Goal: Transaction & Acquisition: Purchase product/service

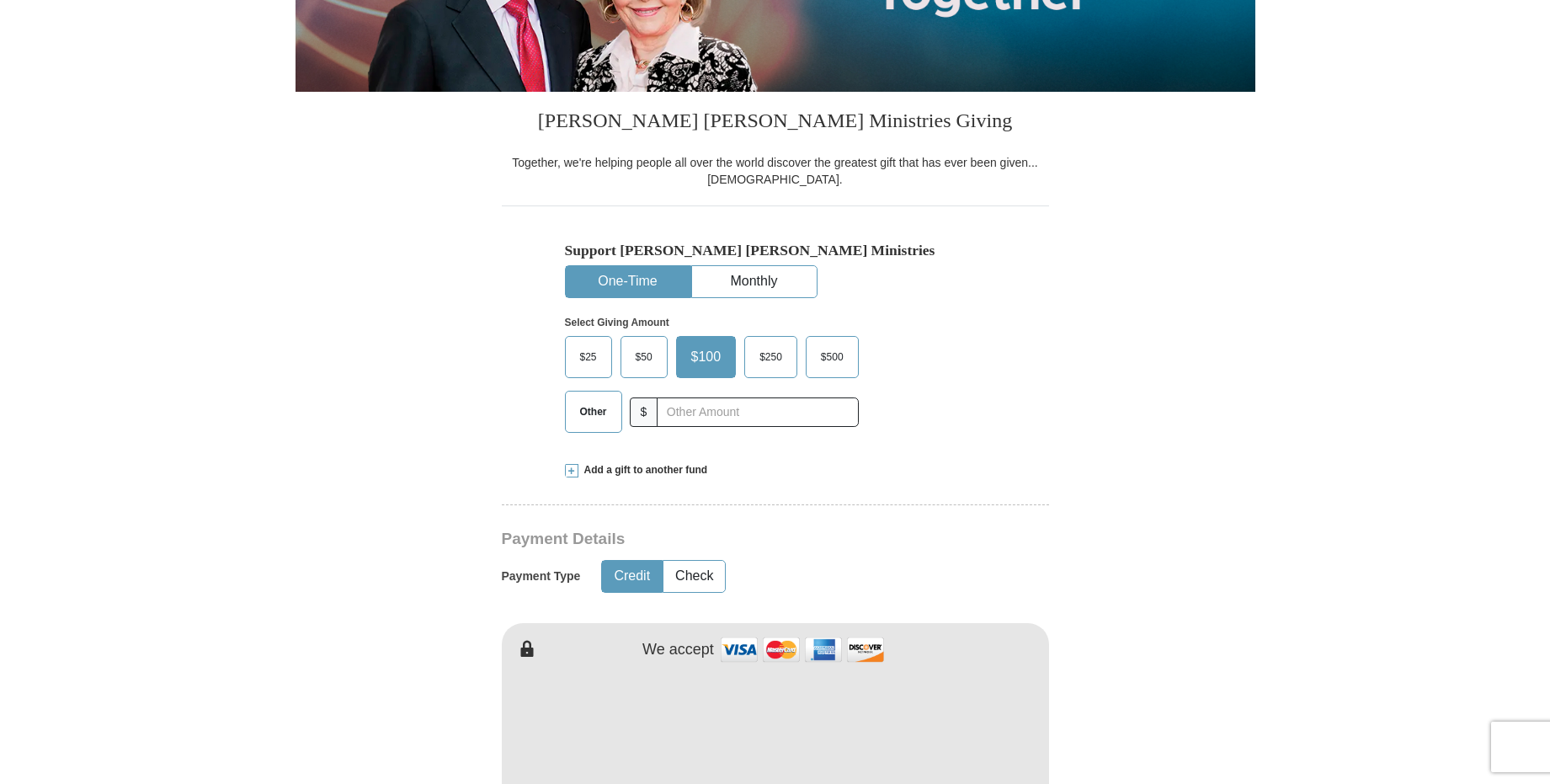
scroll to position [337, 0]
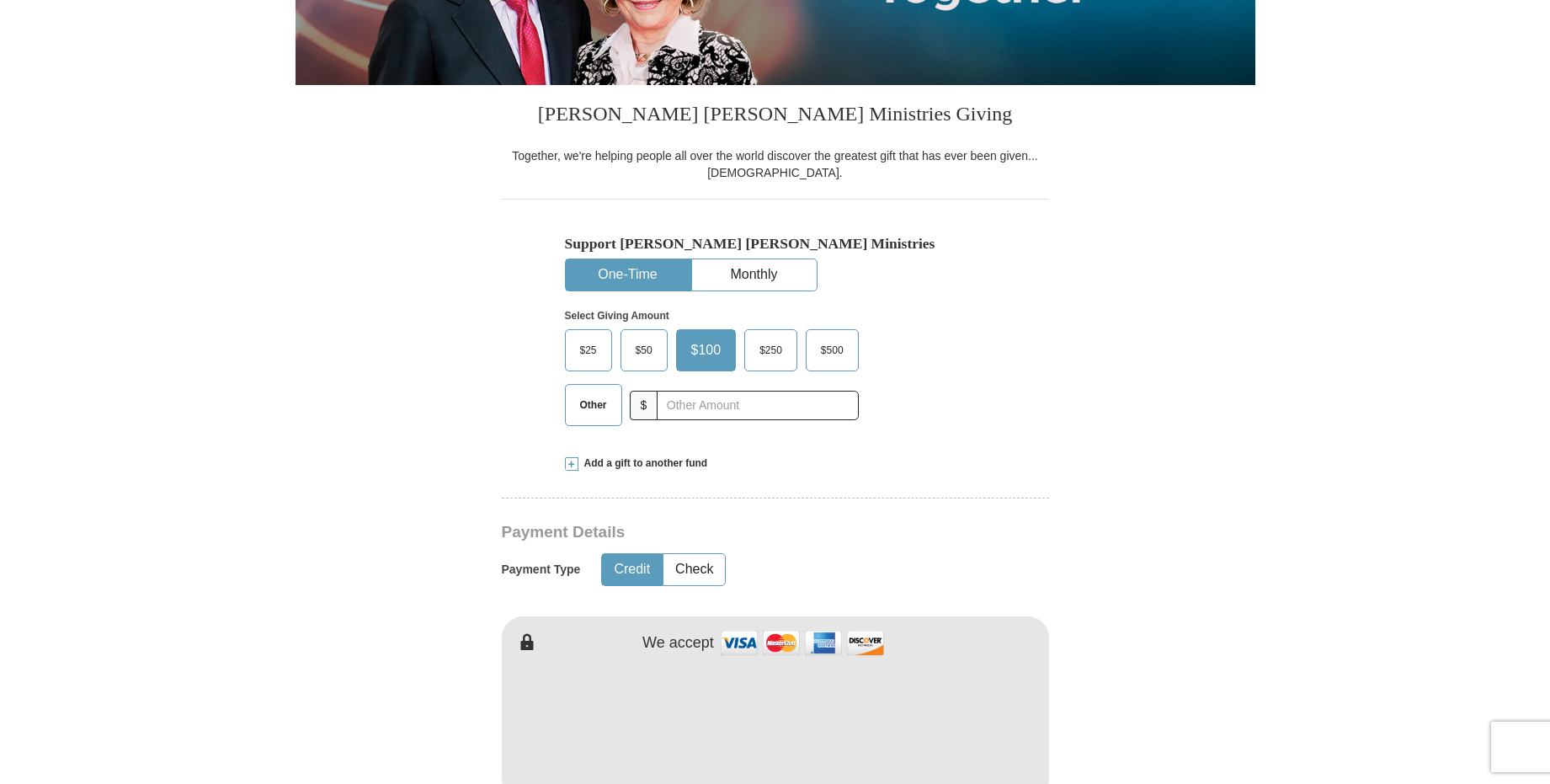
click at [600, 351] on span "$25" at bounding box center [588, 350] width 34 height 25
click at [0, 0] on input "$25" at bounding box center [0, 0] width 0 height 0
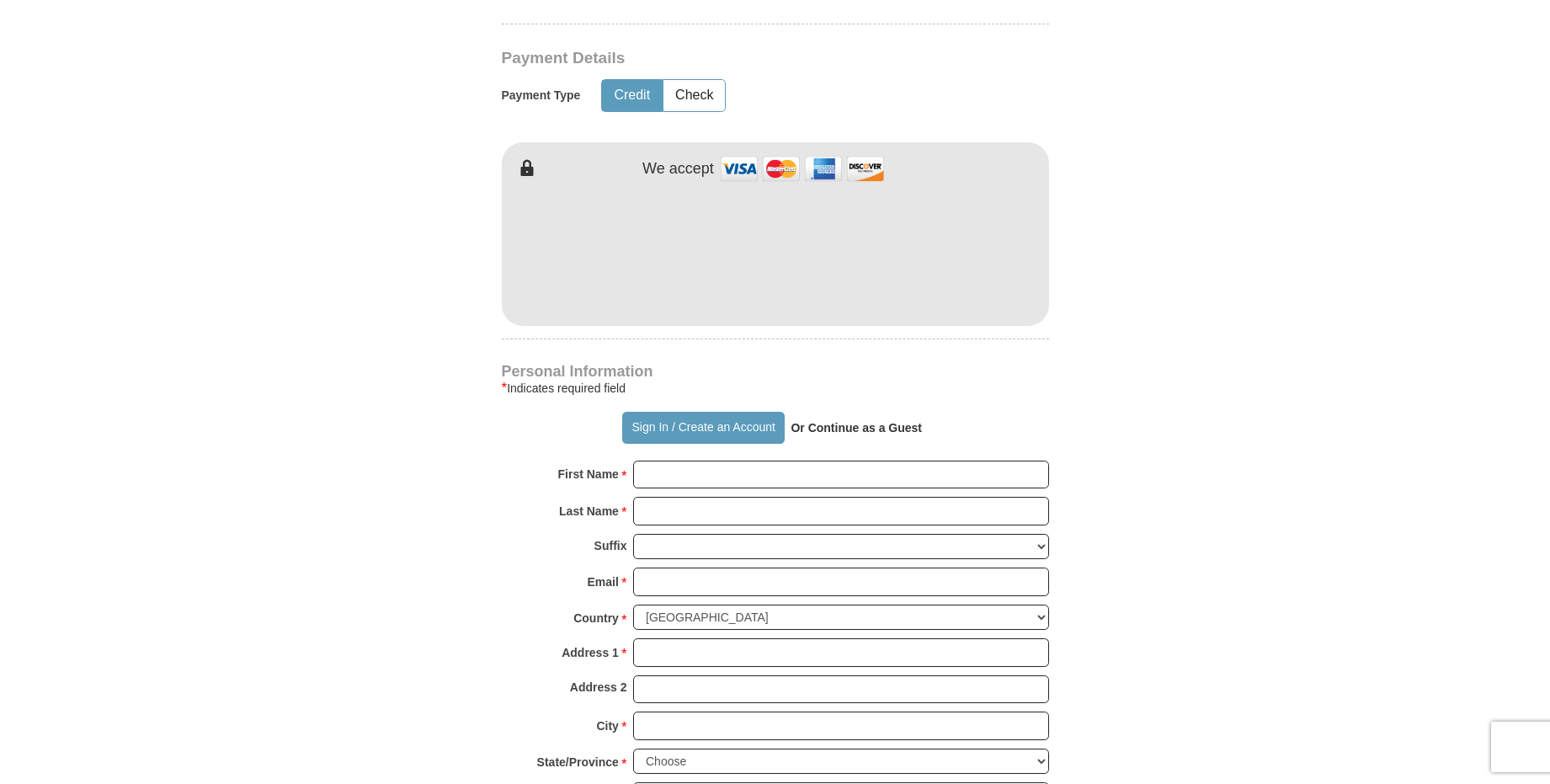
scroll to position [926, 0]
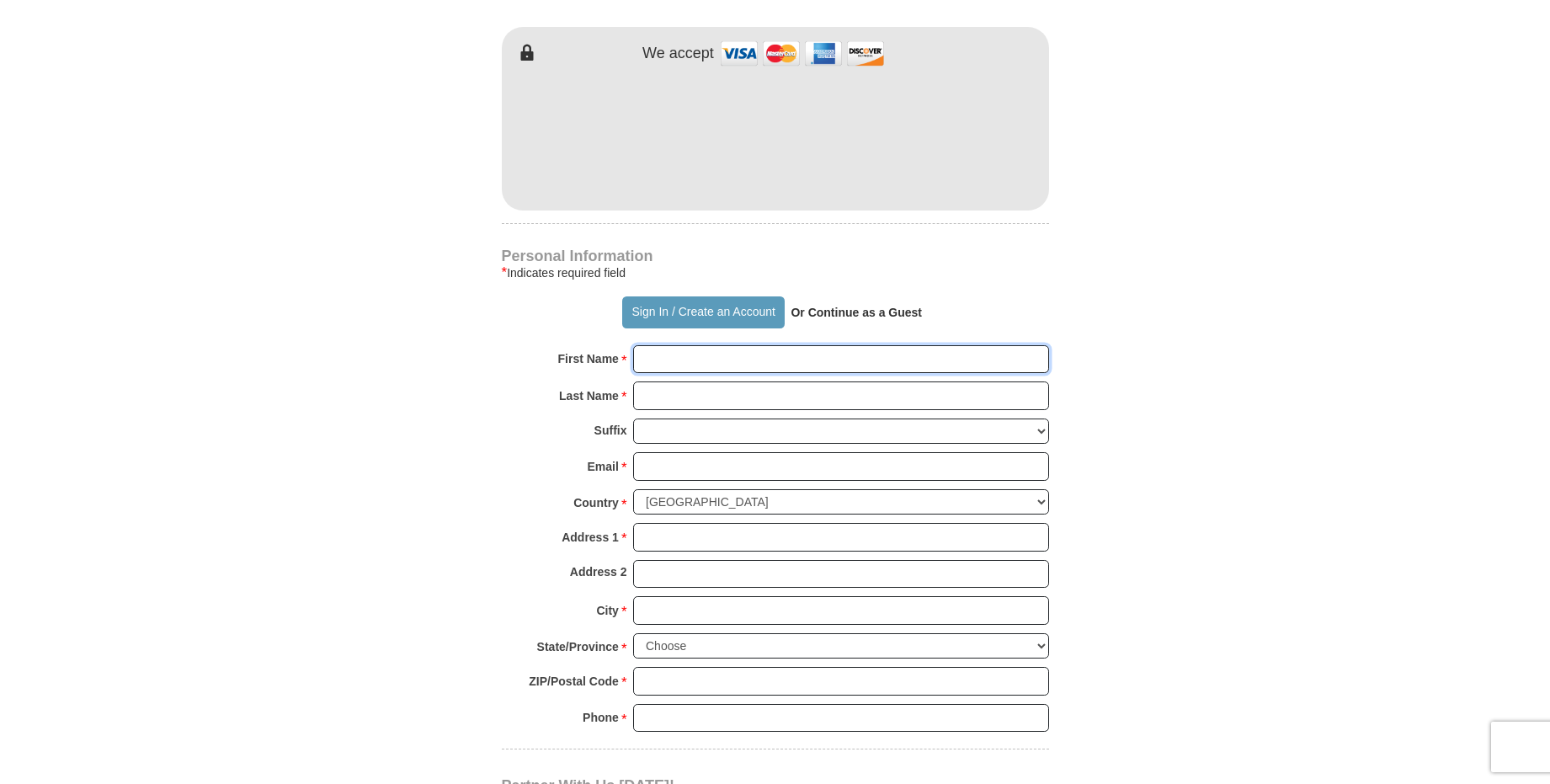
click at [850, 357] on input "First Name *" at bounding box center [841, 359] width 416 height 29
type input "[PERSON_NAME]"
type input "[EMAIL_ADDRESS][DOMAIN_NAME]"
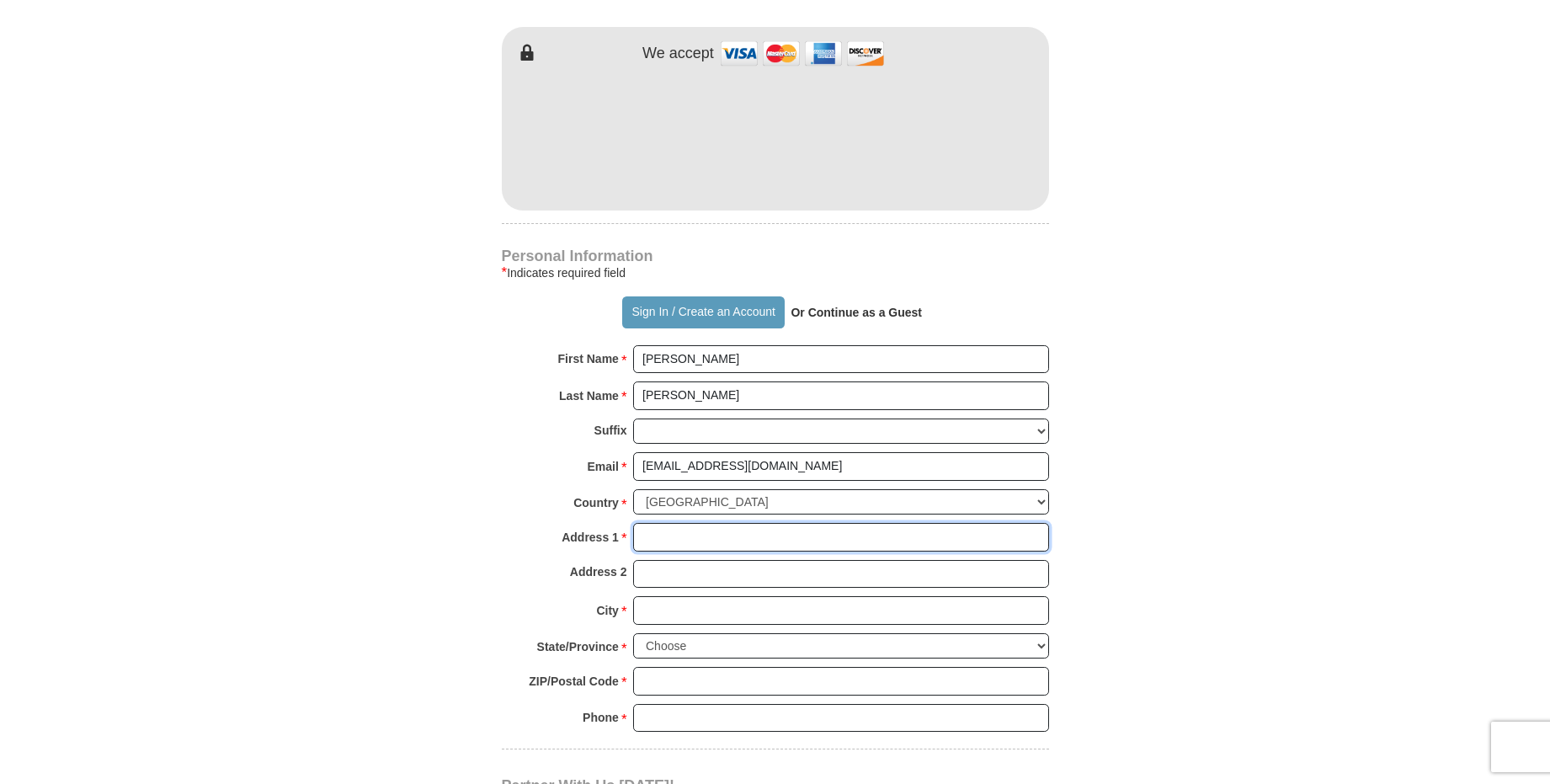
type input "[STREET_ADDRESS]"
type input "[GEOGRAPHIC_DATA]"
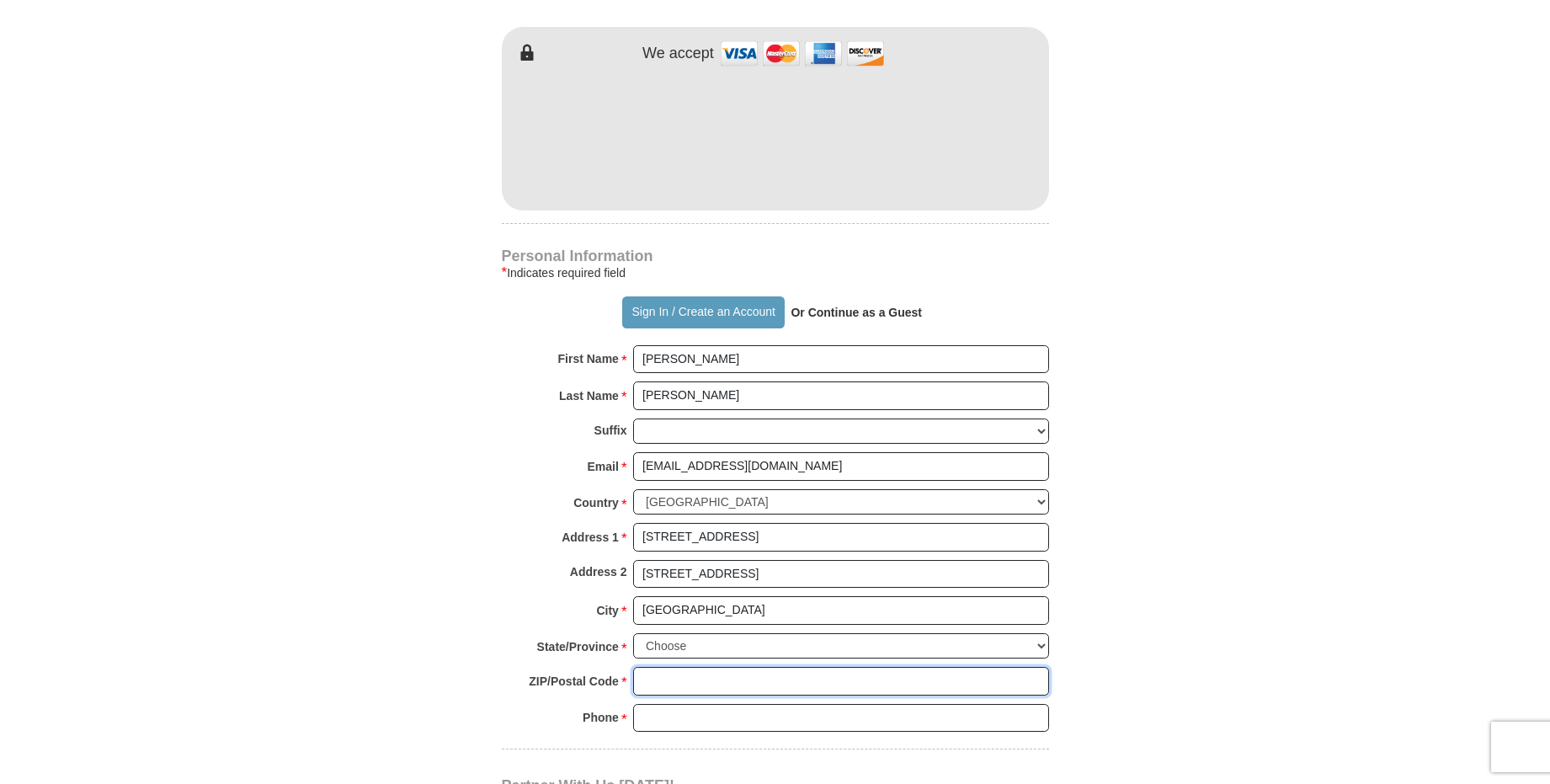
type input "99206-6051"
type input "5099816398"
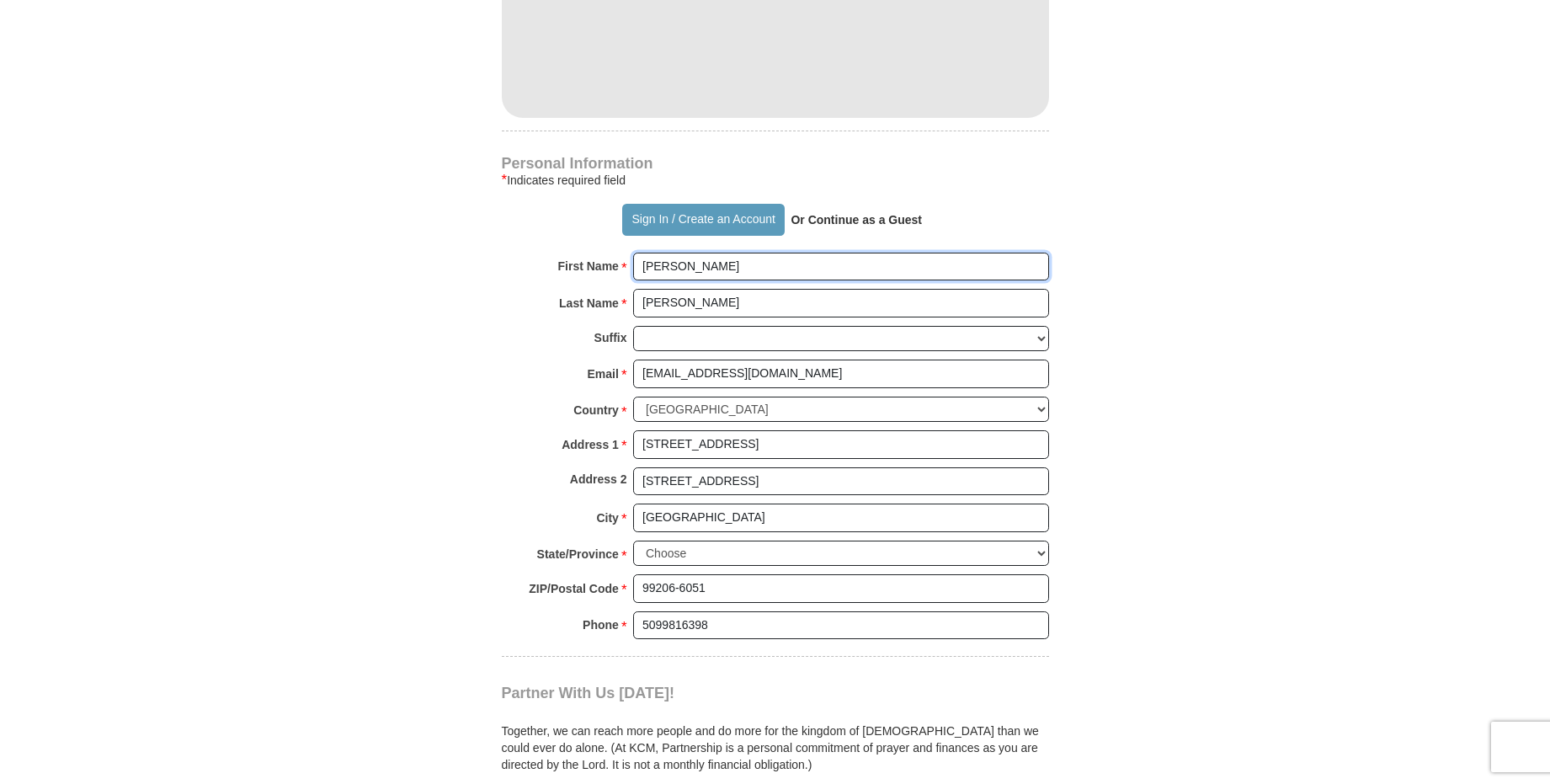
scroll to position [1094, 0]
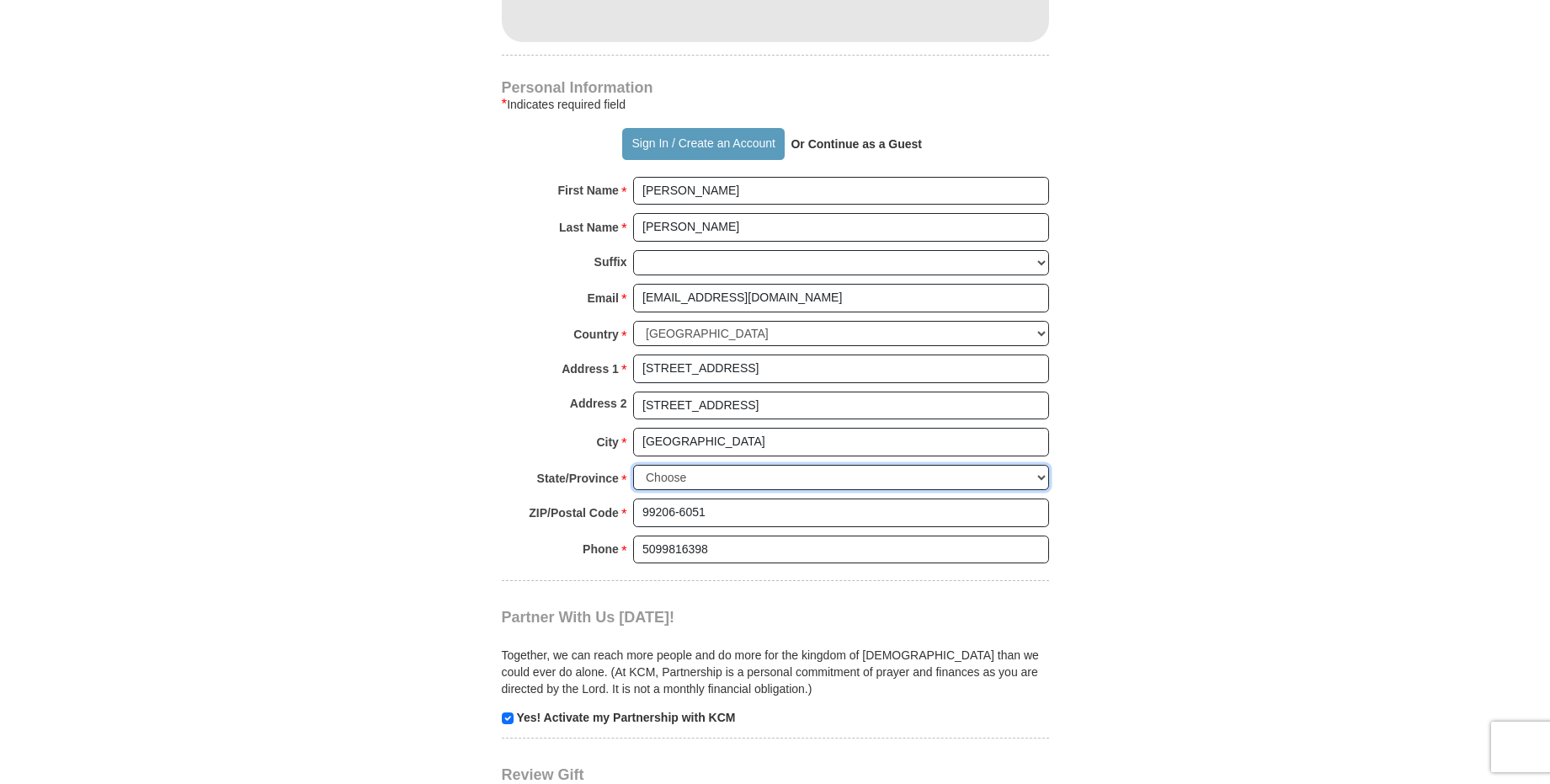
click at [1043, 478] on select "Choose [US_STATE] [US_STATE] [US_STATE] [US_STATE] [US_STATE] Armed Forces Amer…" at bounding box center [841, 478] width 416 height 26
select select "WA"
click at [633, 465] on select "Choose [US_STATE] [US_STATE] [US_STATE] [US_STATE] [US_STATE] Armed Forces Amer…" at bounding box center [841, 478] width 416 height 26
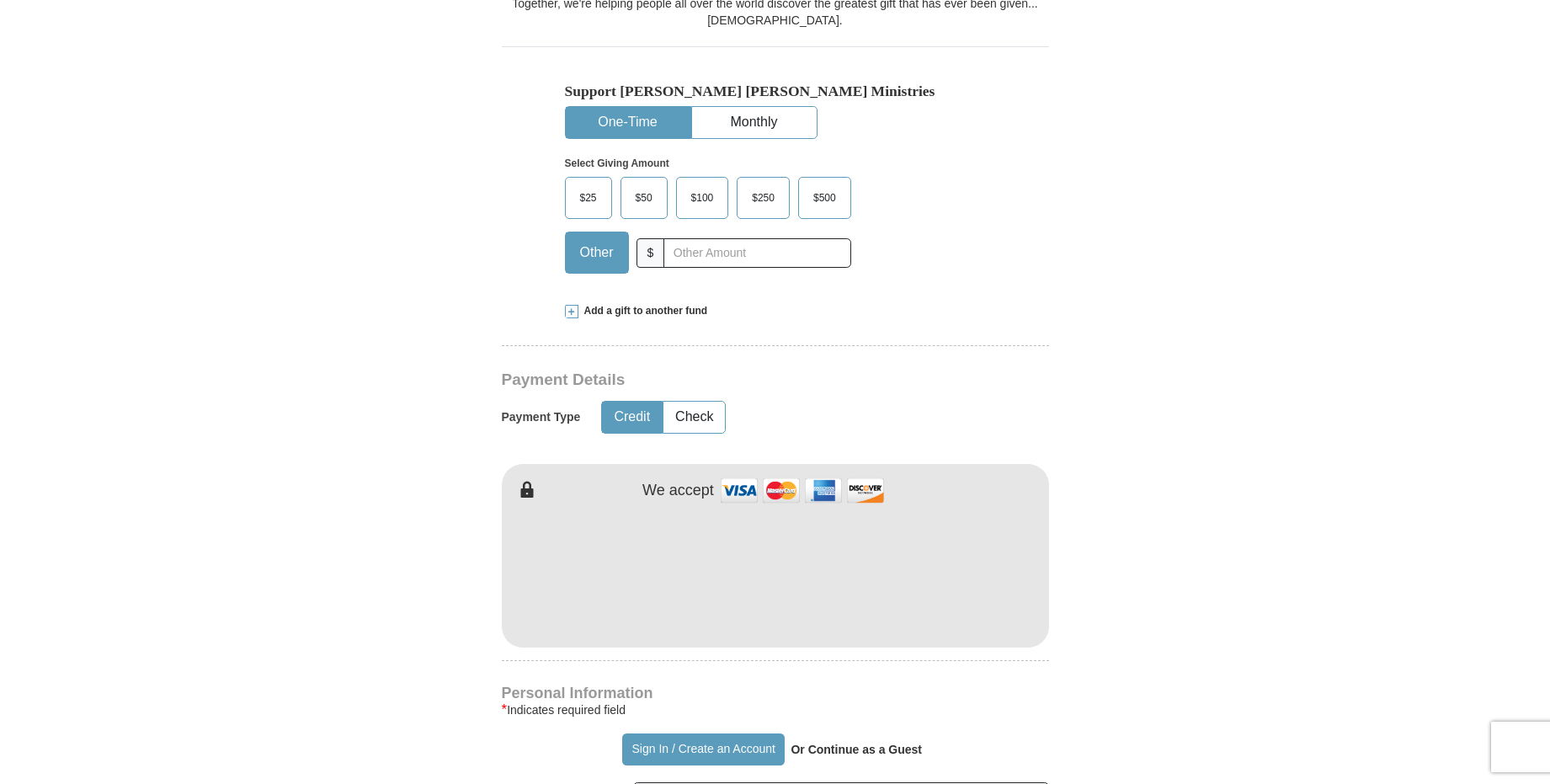
scroll to position [421, 0]
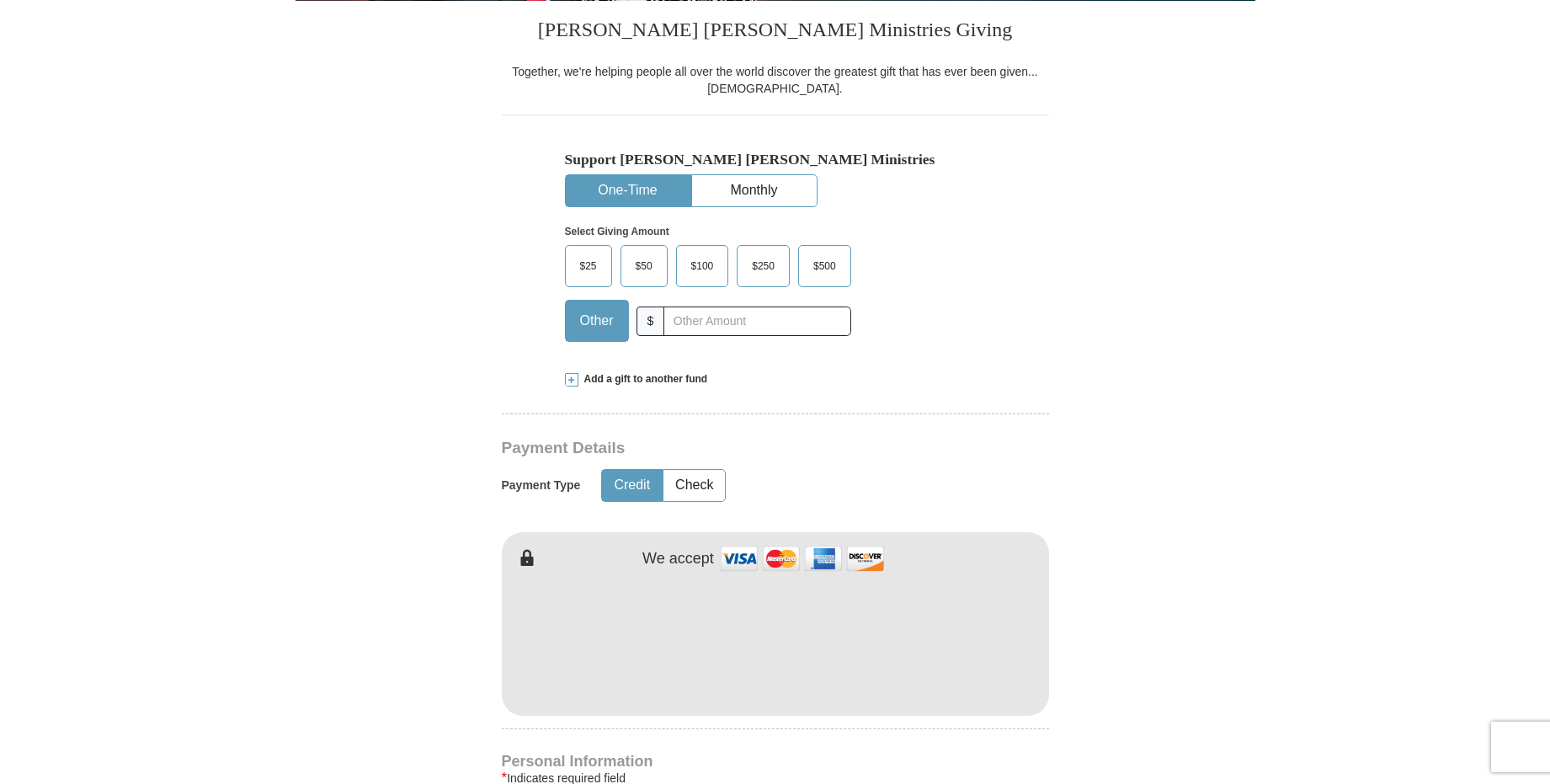
click at [593, 262] on span "$25" at bounding box center [588, 265] width 34 height 25
click at [0, 0] on input "$25" at bounding box center [0, 0] width 0 height 0
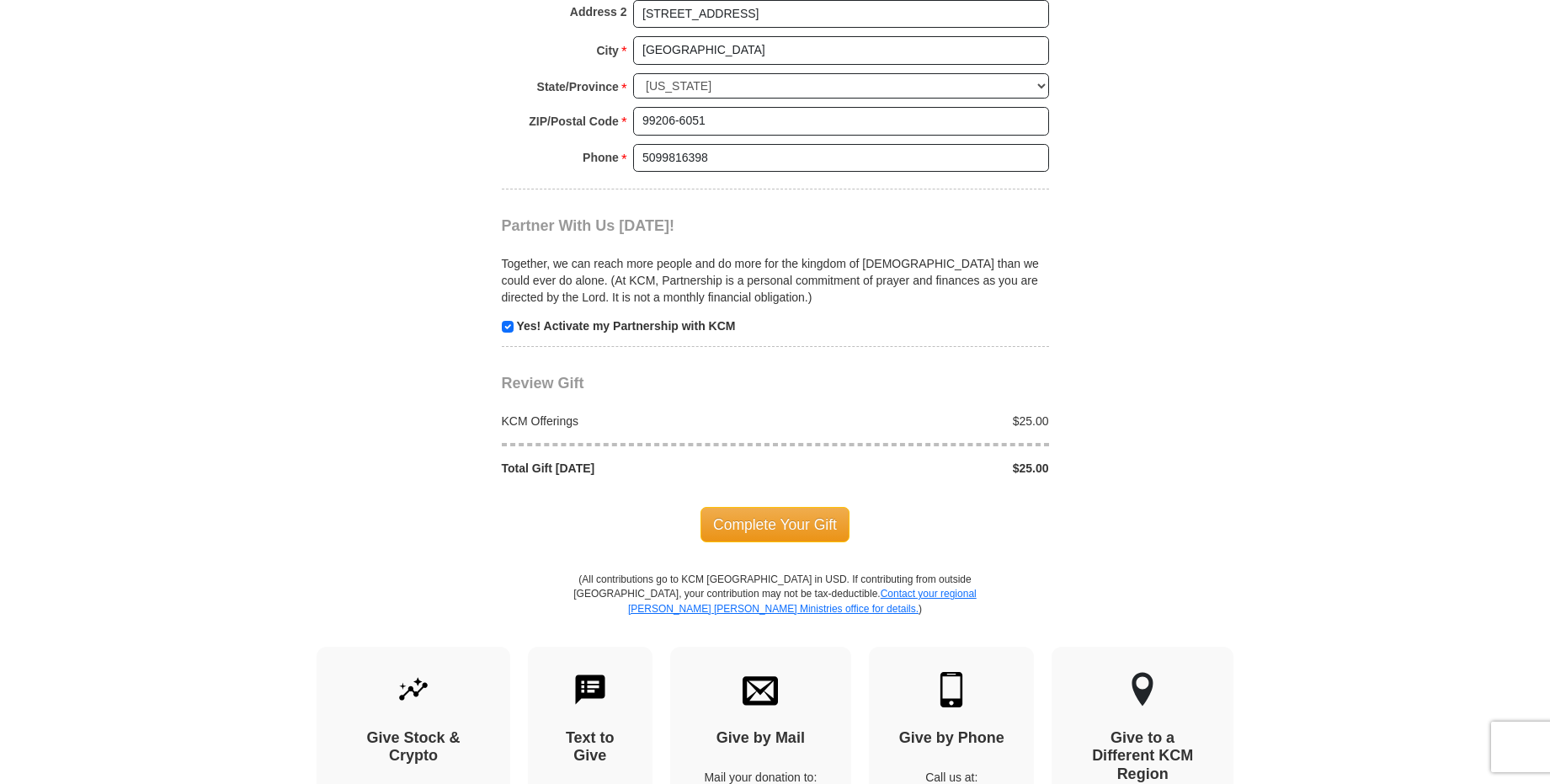
scroll to position [1516, 0]
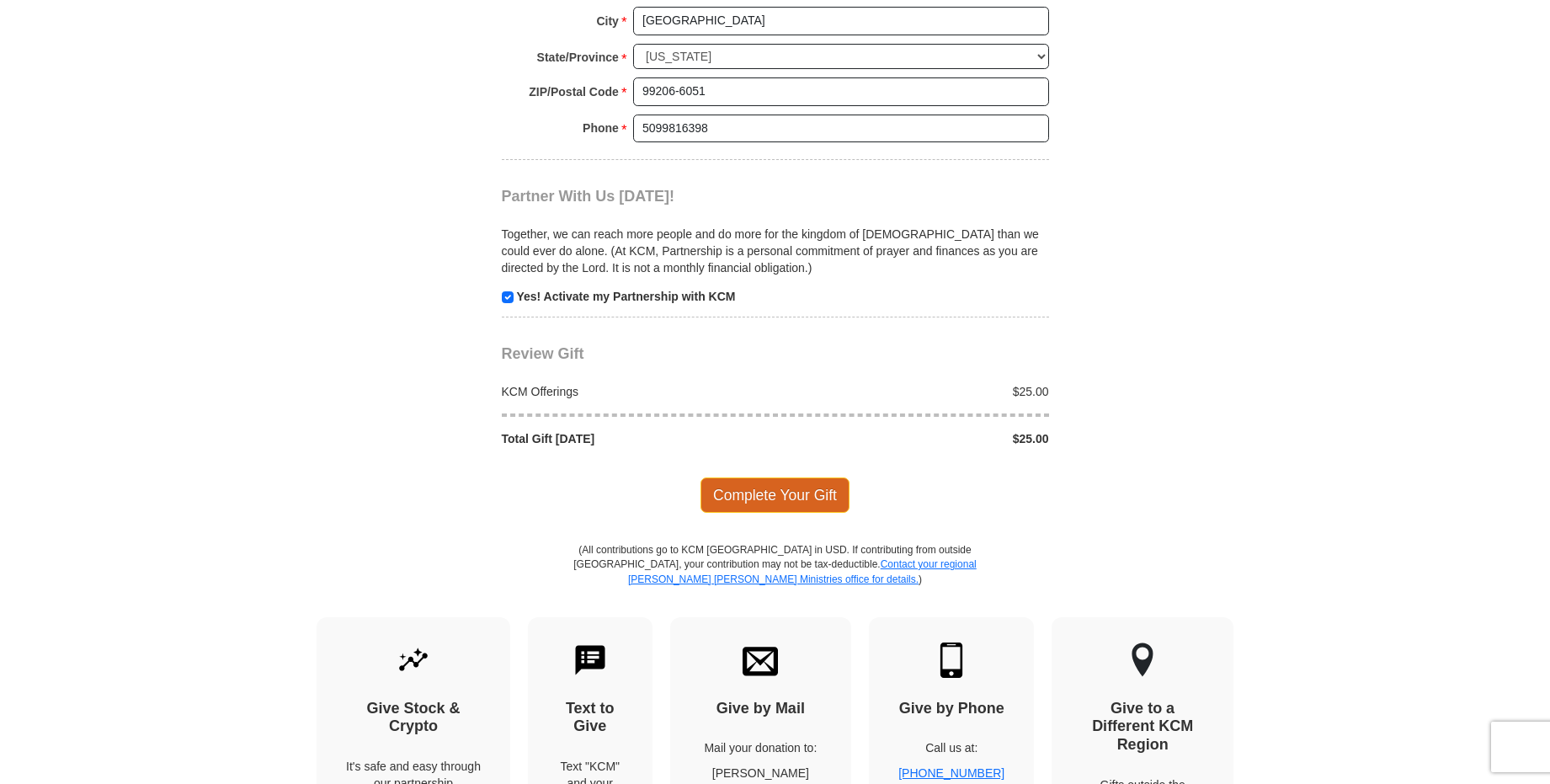
click at [761, 490] on span "Complete Your Gift" at bounding box center [775, 495] width 149 height 35
